Goal: Submit feedback/report problem

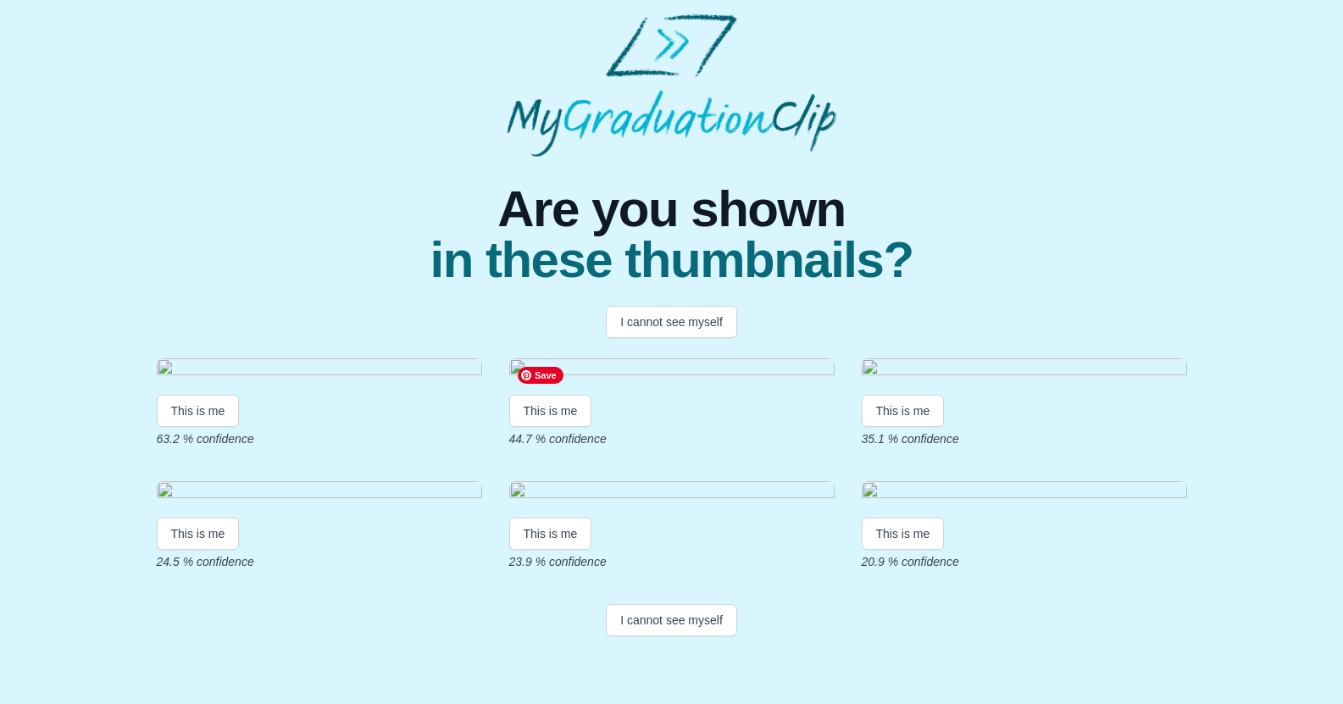
scroll to position [272, 0]
click at [675, 637] on button "I cannot see myself" at bounding box center [671, 620] width 131 height 32
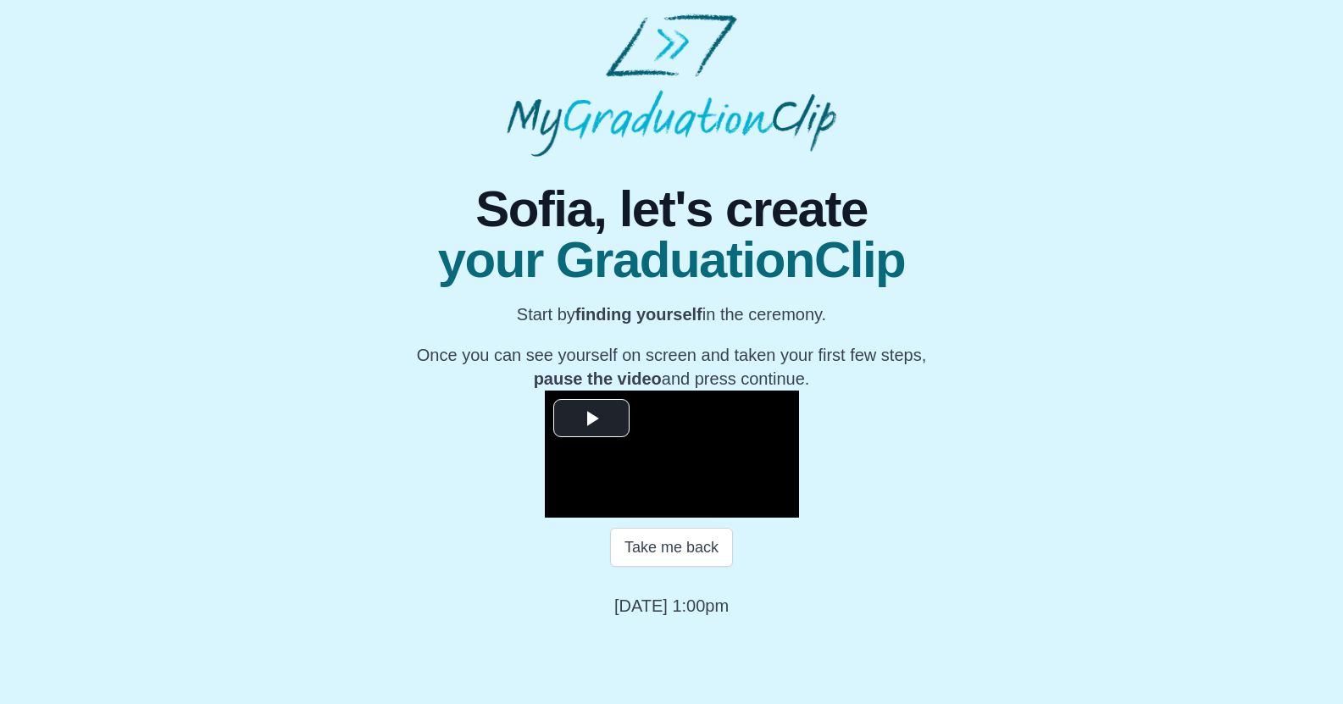
scroll to position [175, 0]
click at [592, 418] on span "Video Player" at bounding box center [592, 418] width 0 height 0
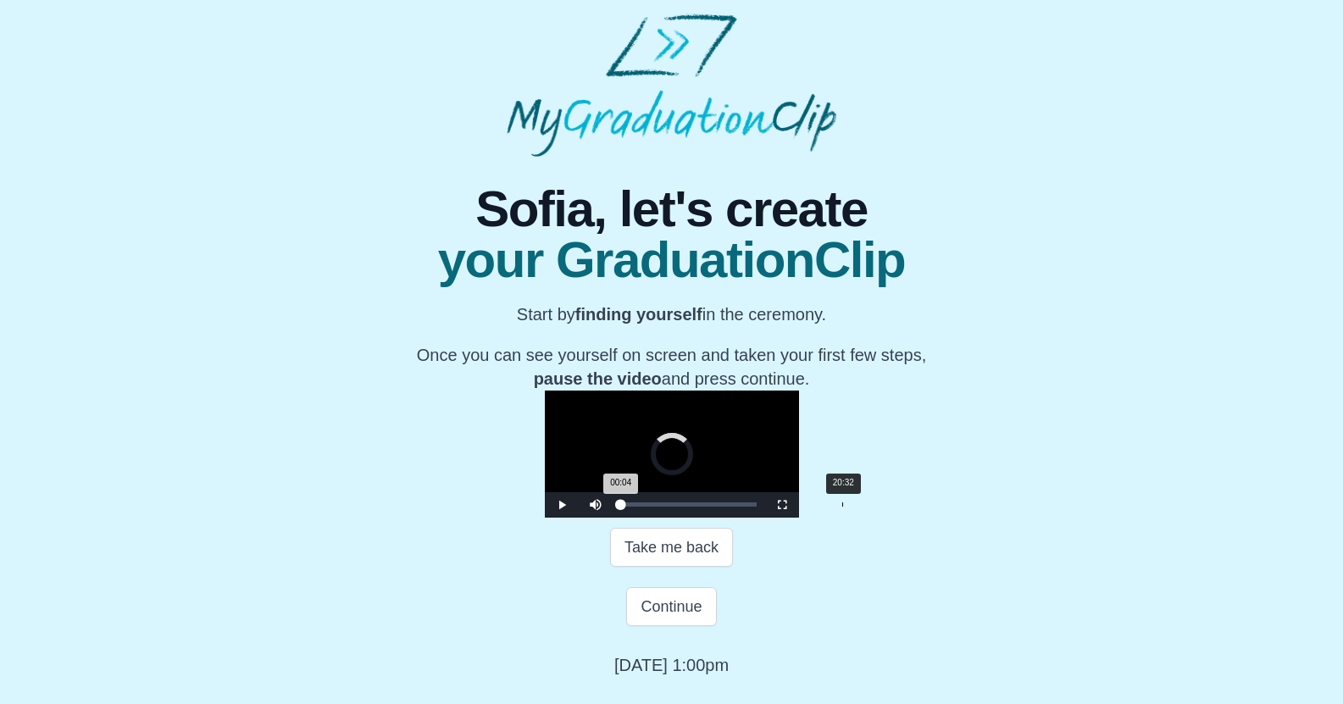
drag, startPoint x: 413, startPoint y: 581, endPoint x: 634, endPoint y: 577, distance: 221.2
click at [634, 518] on div "Loaded : 0% 20:32 00:04 Progress : 0%" at bounding box center [689, 504] width 153 height 25
drag, startPoint x: 637, startPoint y: 581, endPoint x: 722, endPoint y: 577, distance: 85.7
click at [722, 518] on div "Loaded : 0% 28:41 20:46 Progress : 0%" at bounding box center [689, 504] width 153 height 25
drag, startPoint x: 723, startPoint y: 582, endPoint x: 795, endPoint y: 578, distance: 72.2
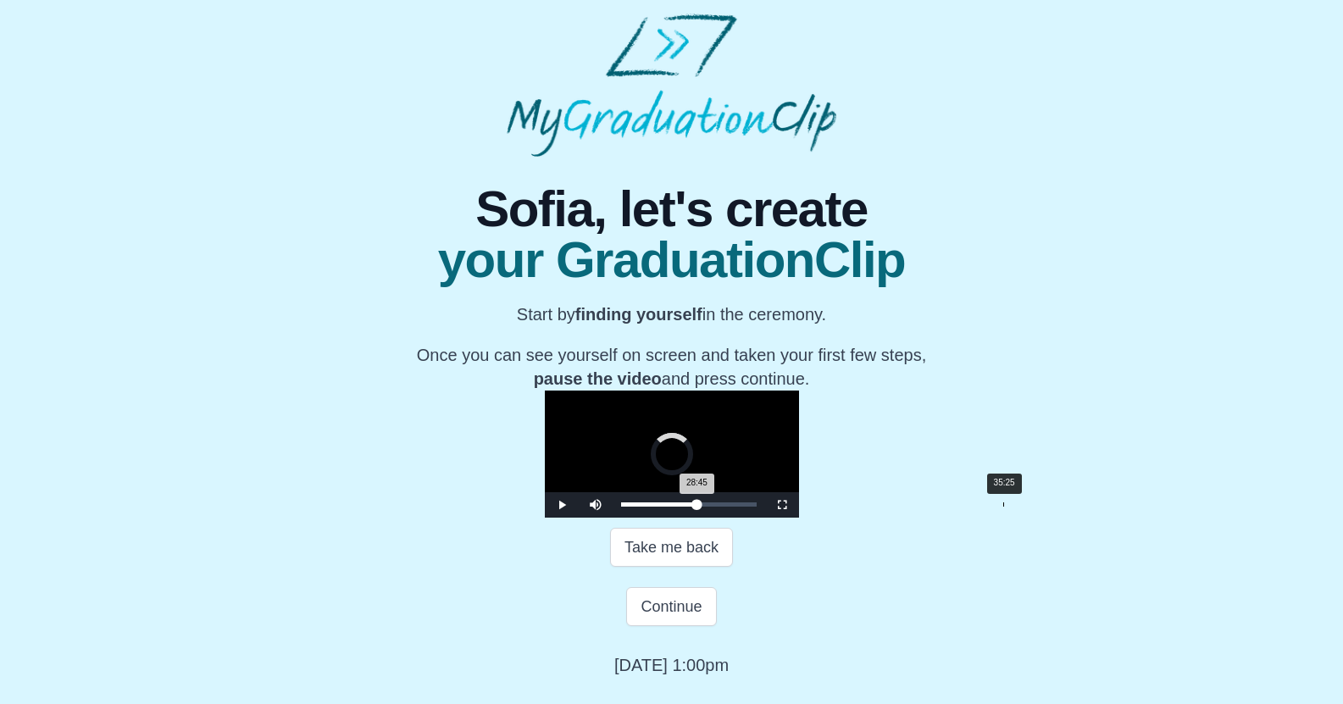
click at [765, 518] on div "Loaded : 0% 35:25 28:45 Progress : 0%" at bounding box center [689, 504] width 153 height 25
drag, startPoint x: 793, startPoint y: 579, endPoint x: 871, endPoint y: 582, distance: 78.1
click at [757, 507] on div "Loaded : 0% 42:33 35:16 Progress : 0%" at bounding box center [689, 505] width 136 height 4
click at [734, 507] on div "42:19 Progress : 0%" at bounding box center [677, 505] width 113 height 4
drag, startPoint x: 863, startPoint y: 583, endPoint x: 849, endPoint y: 581, distance: 13.7
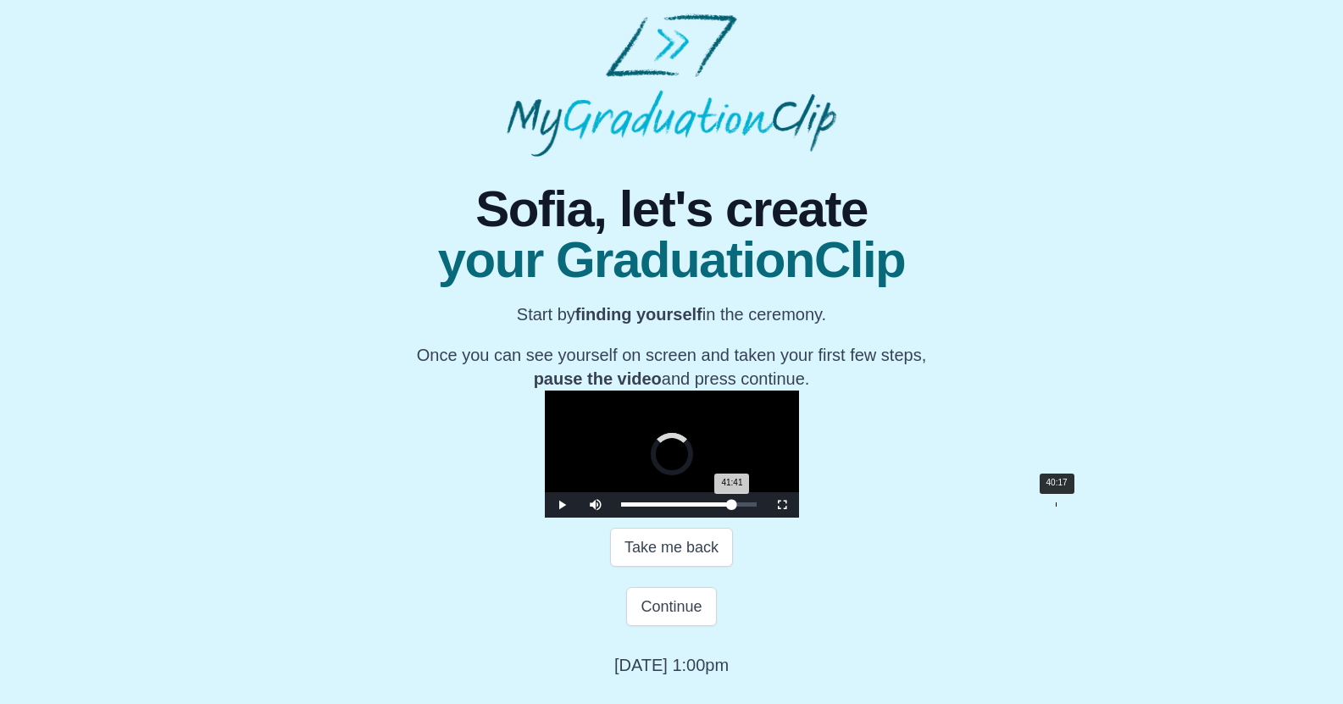
click at [757, 507] on div "Loaded : 0% 40:17 41:41 Progress : 0%" at bounding box center [689, 505] width 136 height 4
drag, startPoint x: 849, startPoint y: 581, endPoint x: 828, endPoint y: 581, distance: 21.2
click at [757, 507] on div "Loaded : 0% 38:33 40:26 Progress : 0%" at bounding box center [689, 505] width 136 height 4
click at [782, 505] on span "Video Player" at bounding box center [782, 505] width 0 height 0
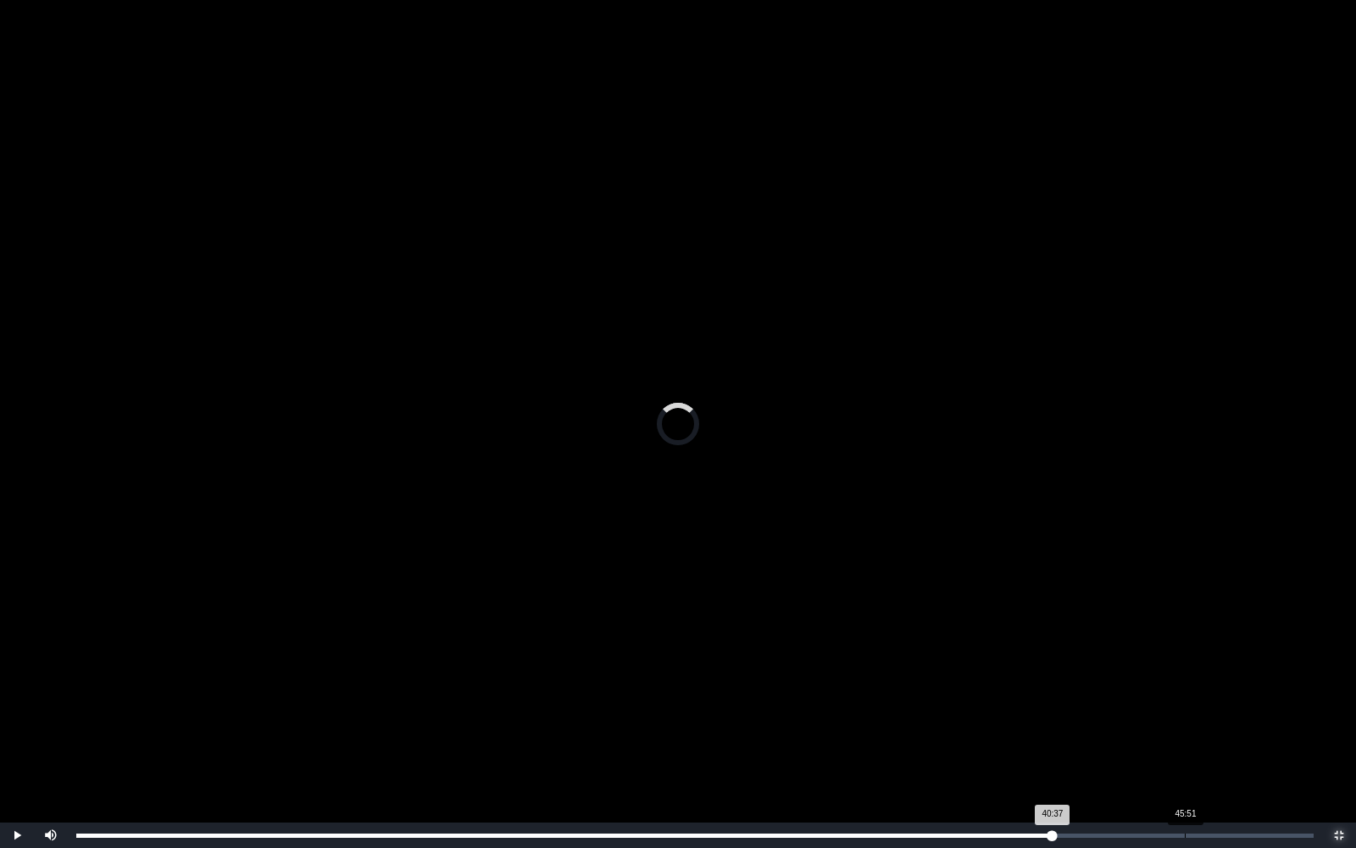
drag, startPoint x: 1053, startPoint y: 834, endPoint x: 1184, endPoint y: 842, distance: 131.6
click at [1184, 704] on div "Loaded : 0% 45:51 40:37 Progress : 0%" at bounding box center [695, 834] width 1254 height 25
click at [1207, 704] on div "Loaded : 0% 46:48 46:17 Progress : 0%" at bounding box center [695, 834] width 1254 height 25
click at [1232, 704] on div "Loaded : 0% 47:53 46:58 Progress : 0%" at bounding box center [695, 834] width 1254 height 25
click at [1243, 704] on div "48:14" at bounding box center [1243, 835] width 1 height 4
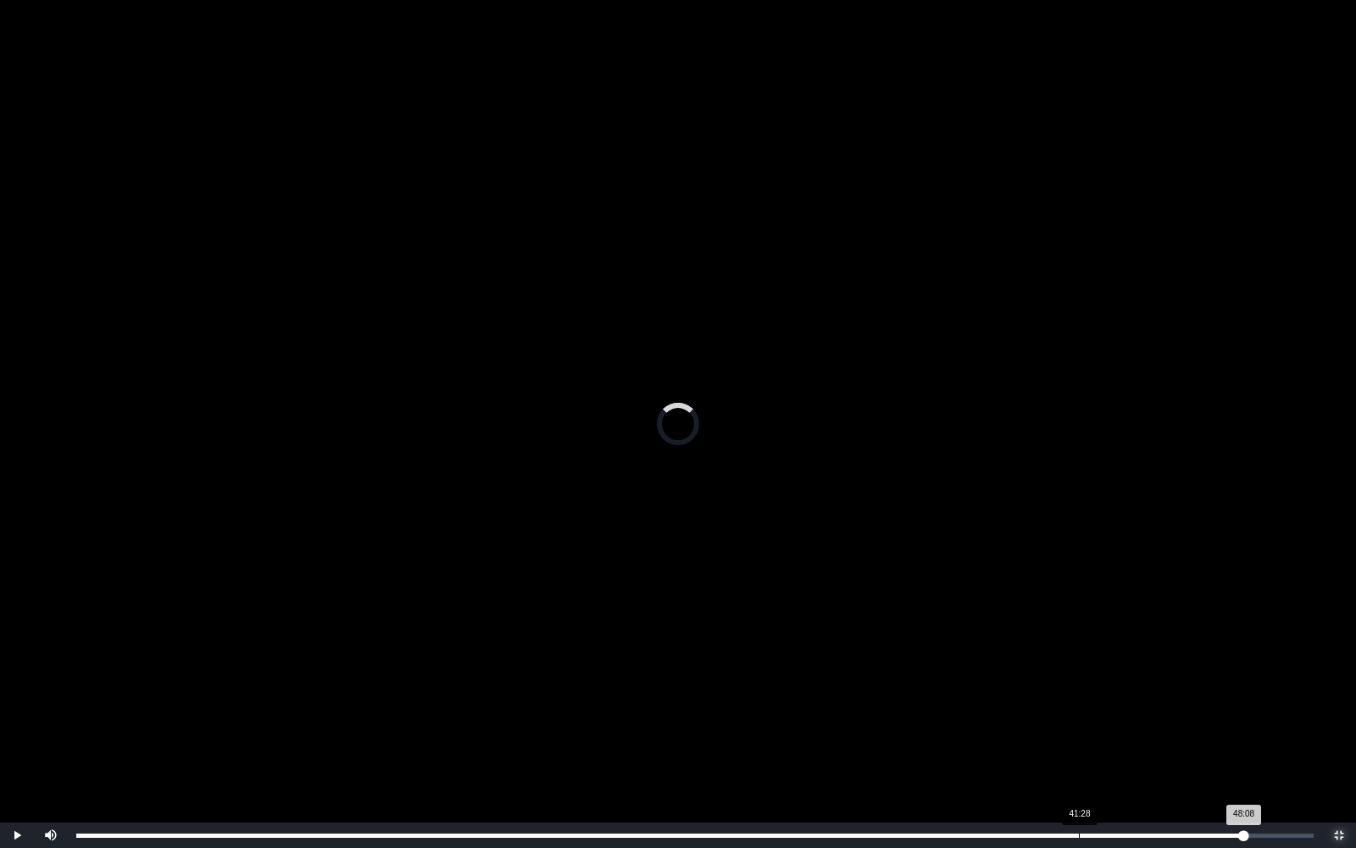
drag, startPoint x: 1240, startPoint y: 831, endPoint x: 1080, endPoint y: 833, distance: 160.2
click at [1080, 704] on div "Loaded : 0% 41:28 48:08 Progress : 0%" at bounding box center [694, 835] width 1237 height 4
click at [1035, 704] on div "Loaded : 0% 39:38 39:38 Progress : 0%" at bounding box center [694, 835] width 1237 height 4
click at [982, 704] on div "37:26" at bounding box center [982, 835] width 1 height 4
drag, startPoint x: 1021, startPoint y: 833, endPoint x: 596, endPoint y: 839, distance: 424.7
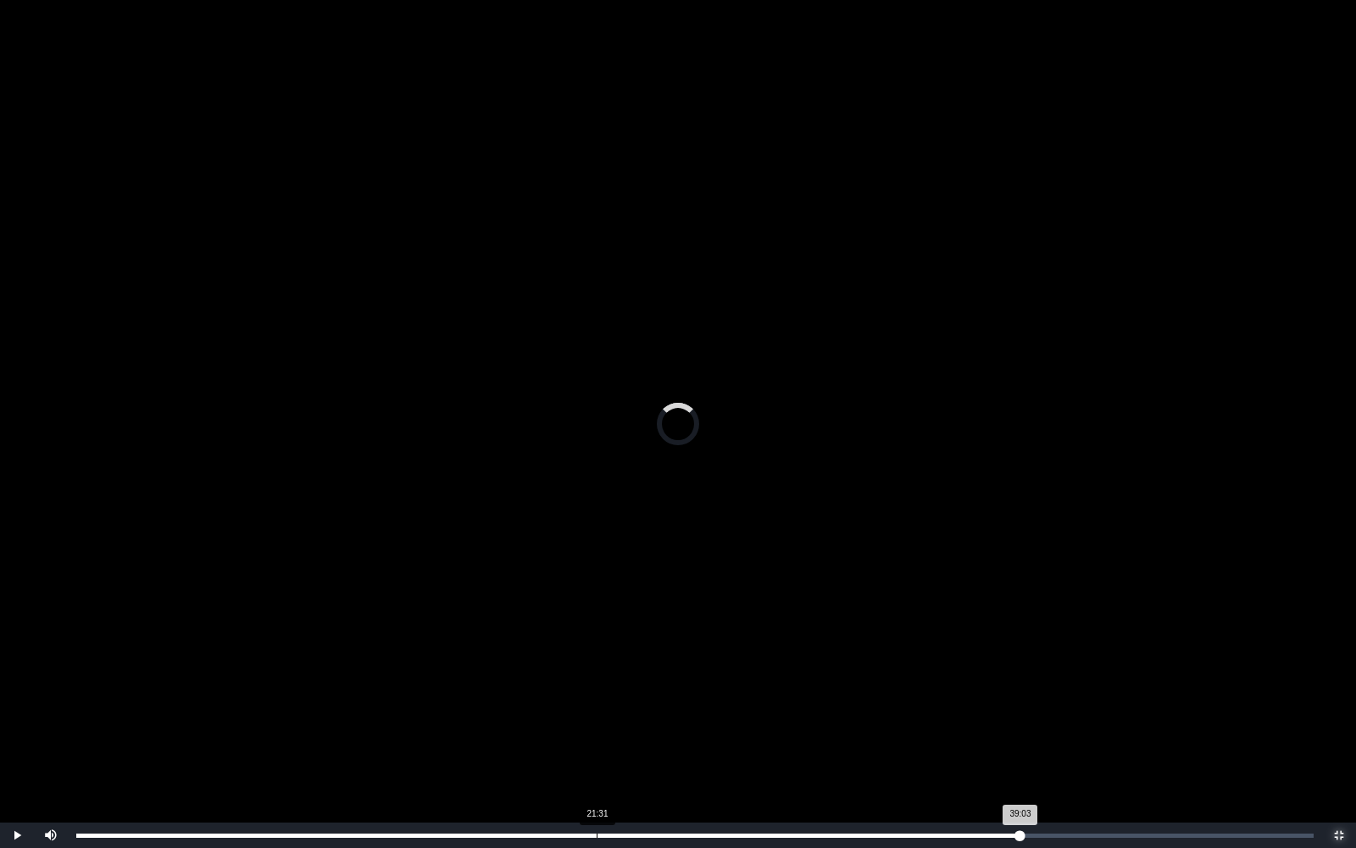
click at [596, 704] on div "Loaded : 0% 21:31 39:03 Progress : 0%" at bounding box center [695, 834] width 1254 height 25
drag, startPoint x: 591, startPoint y: 836, endPoint x: 388, endPoint y: 831, distance: 202.6
click at [388, 704] on div "Loaded : 0% 12:51 21:16 Progress : 0%" at bounding box center [695, 834] width 1254 height 25
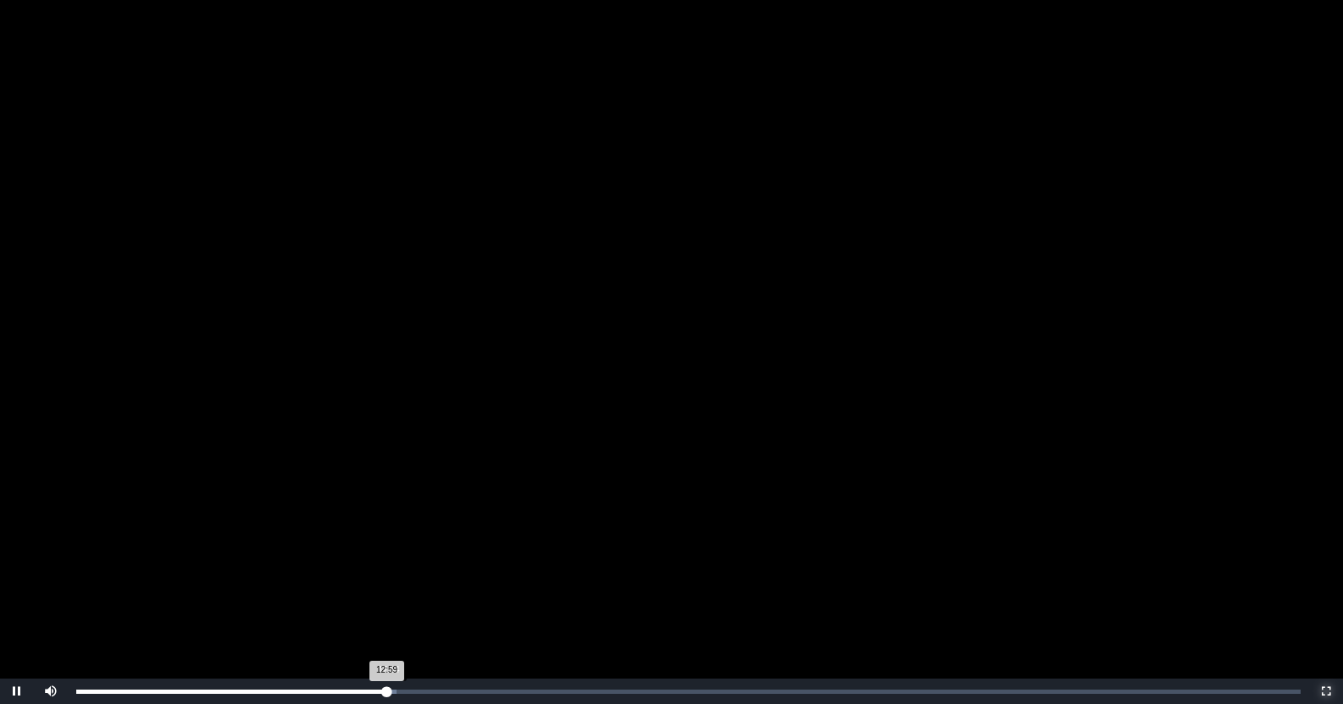
scroll to position [198, 0]
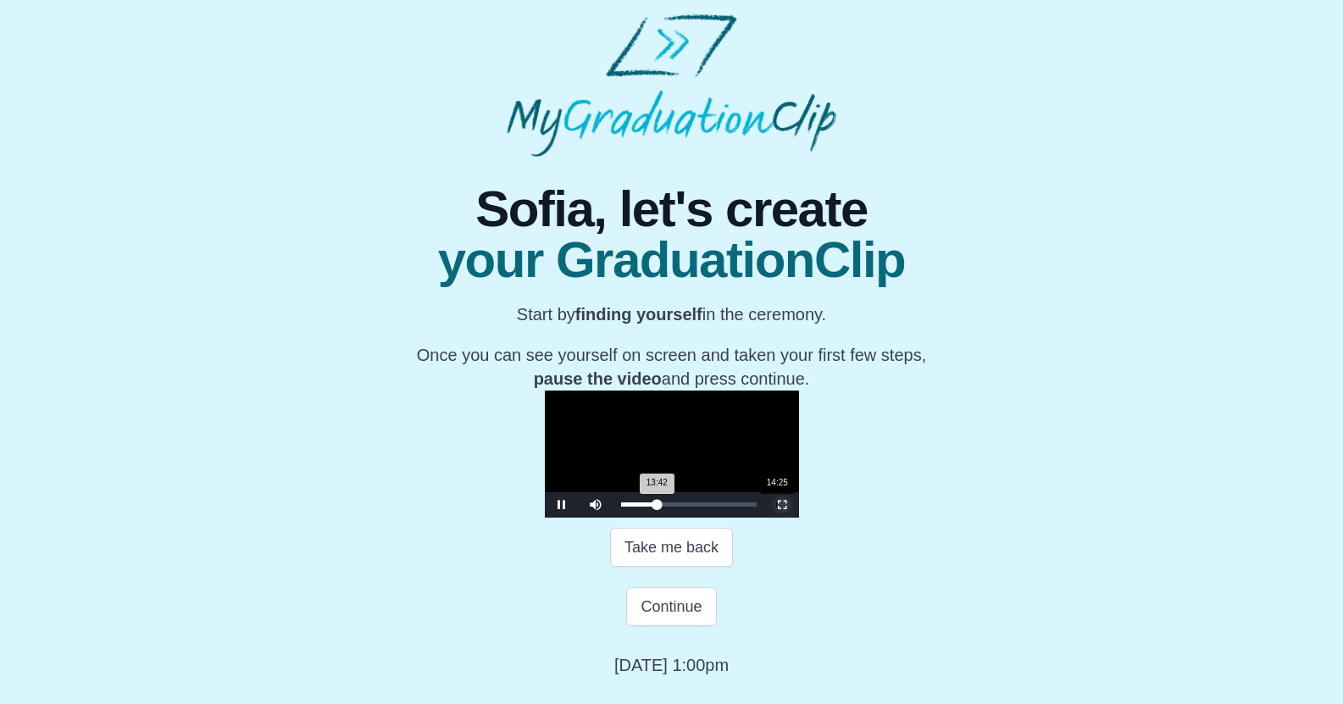
click at [621, 507] on div "Loaded : 0% 14:25 13:42 Progress : 0%" at bounding box center [689, 505] width 136 height 4
click at [562, 505] on span "Video Player" at bounding box center [562, 505] width 0 height 0
click at [621, 507] on div "16:23 Progress : 0%" at bounding box center [642, 505] width 43 height 4
click at [562, 505] on span "Video Player" at bounding box center [562, 505] width 0 height 0
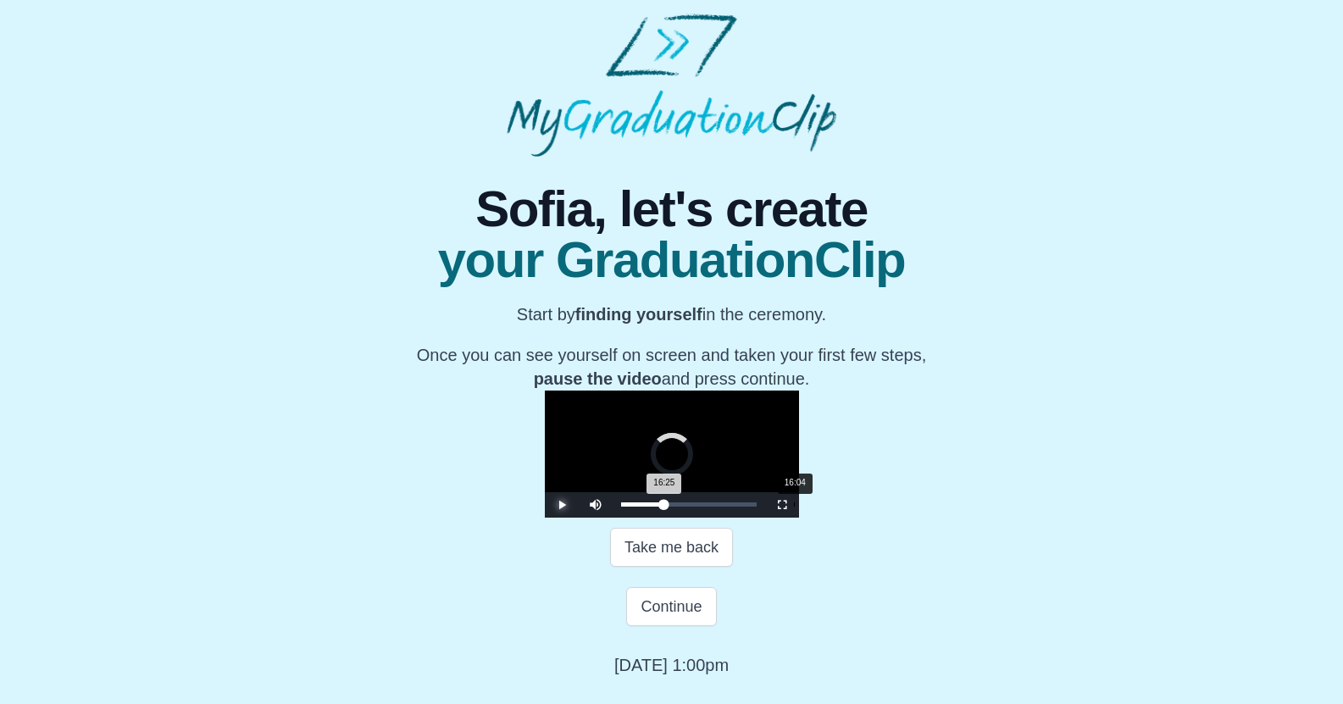
click at [621, 507] on div "16:25 Progress : 0%" at bounding box center [642, 505] width 43 height 4
click at [562, 505] on span "Video Player" at bounding box center [562, 505] width 0 height 0
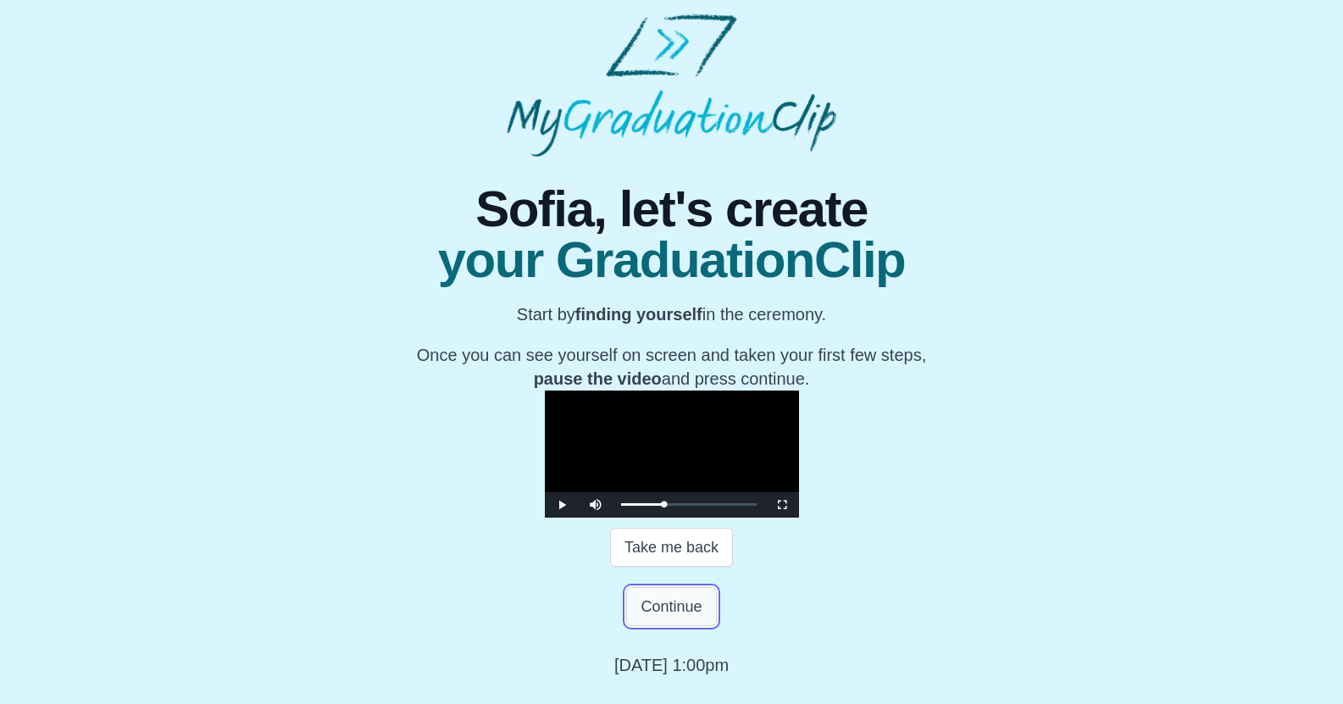
click at [690, 626] on button "Continue" at bounding box center [671, 606] width 90 height 39
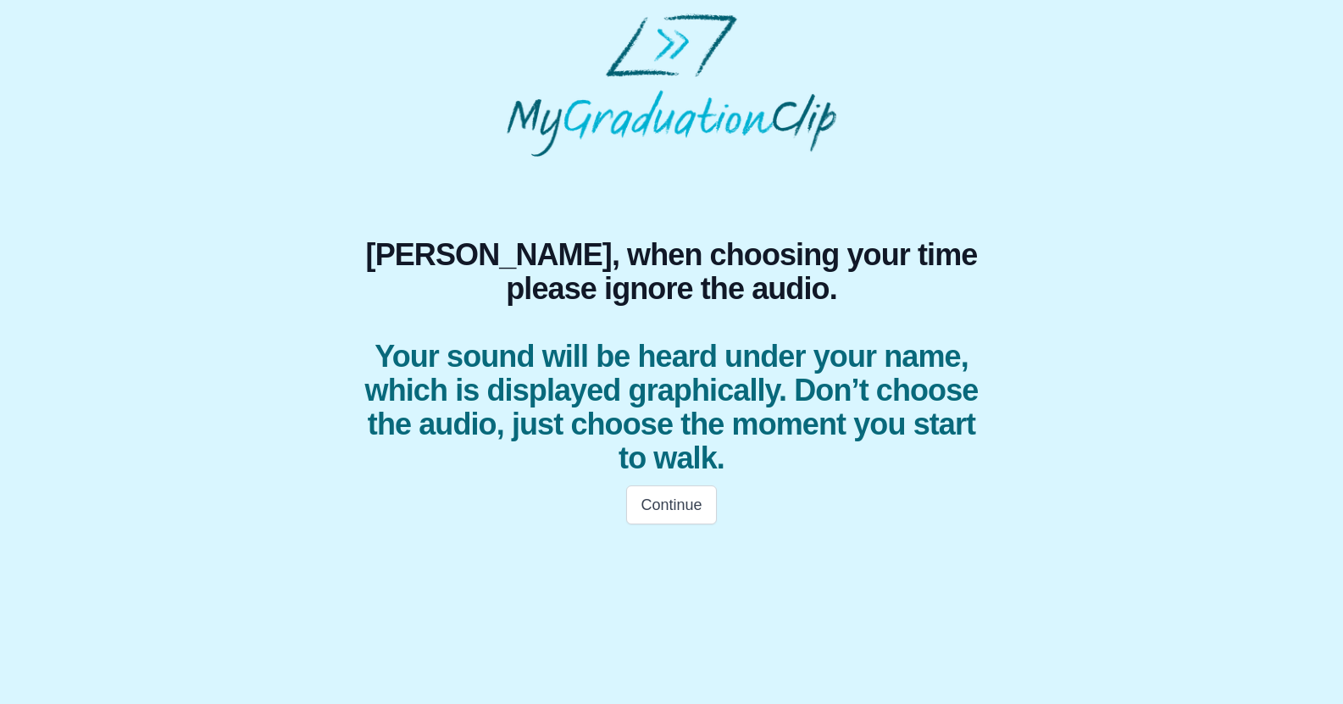
scroll to position [0, 0]
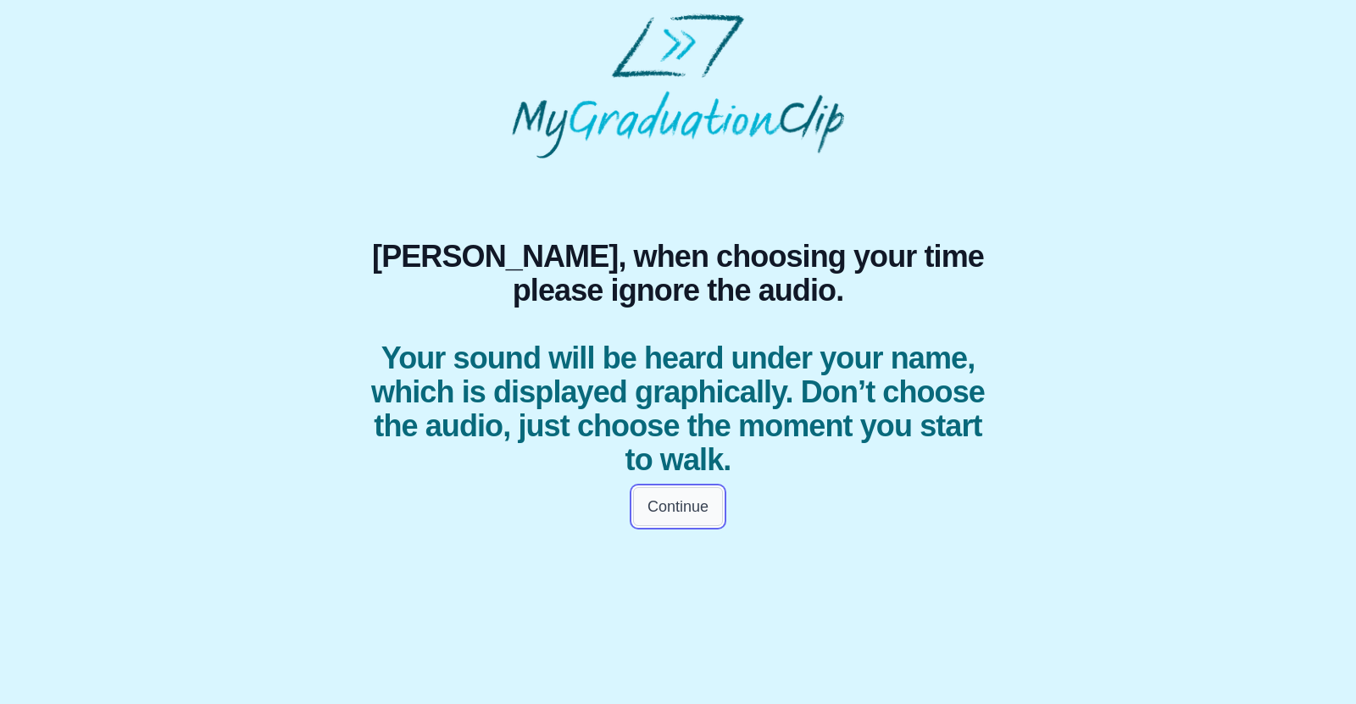
click at [693, 498] on button "Continue" at bounding box center [678, 506] width 90 height 39
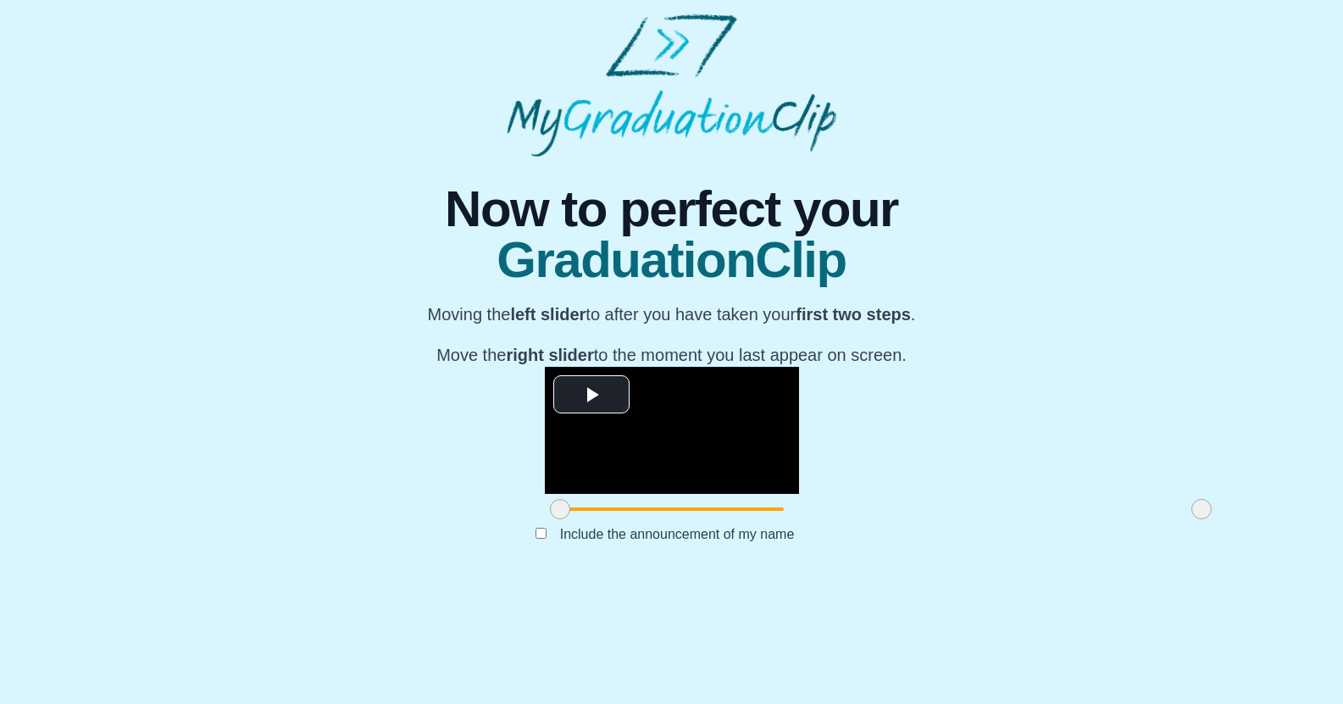
scroll to position [136, 0]
drag, startPoint x: 348, startPoint y: 625, endPoint x: 522, endPoint y: 619, distance: 173.9
click at [724, 520] on span at bounding box center [734, 509] width 20 height 20
drag, startPoint x: 991, startPoint y: 623, endPoint x: 1003, endPoint y: 609, distance: 18.7
click at [1187, 525] on div at bounding box center [1202, 509] width 31 height 31
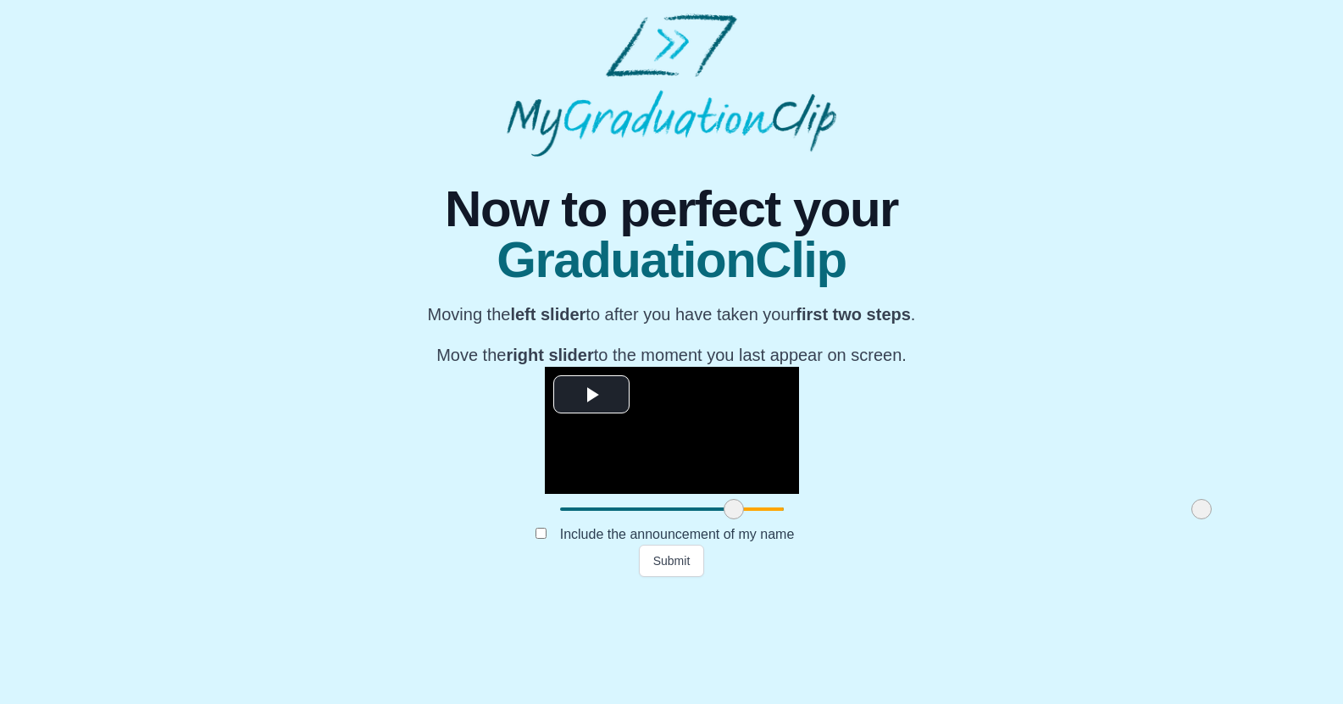
scroll to position [137, 0]
click at [680, 577] on button "Submit" at bounding box center [672, 561] width 66 height 32
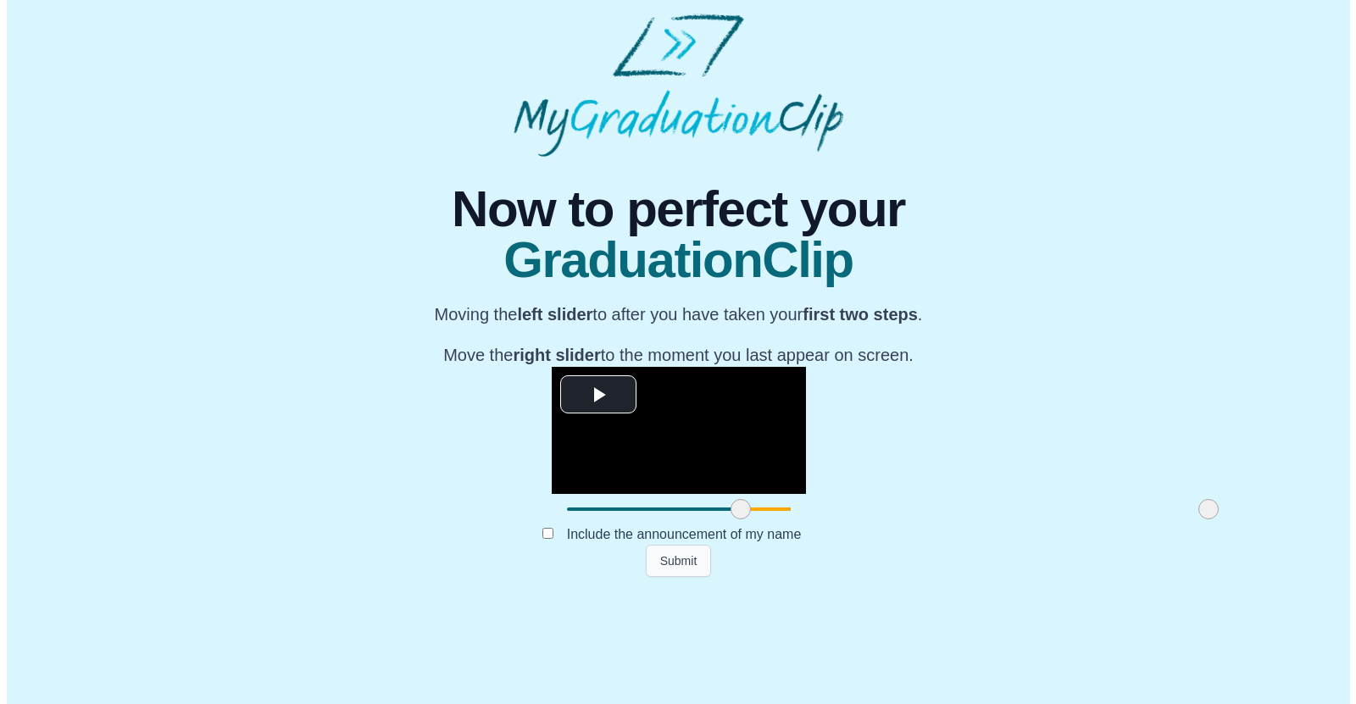
scroll to position [0, 0]
